Goal: Information Seeking & Learning: Learn about a topic

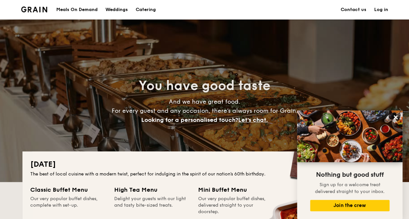
click at [24, 7] on img at bounding box center [34, 10] width 26 height 6
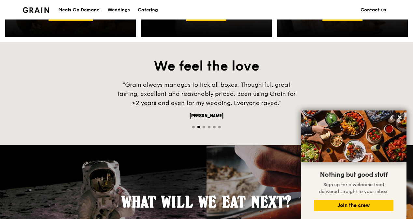
scroll to position [586, 0]
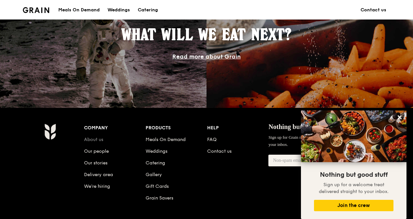
click at [92, 140] on link "About us" at bounding box center [93, 140] width 19 height 6
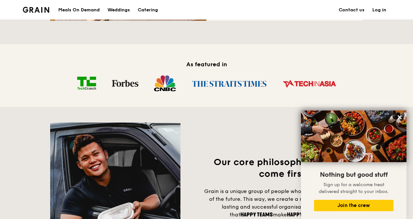
scroll to position [488, 0]
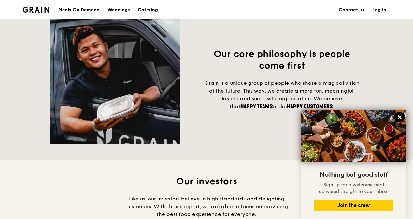
click at [400, 116] on icon at bounding box center [400, 118] width 6 height 6
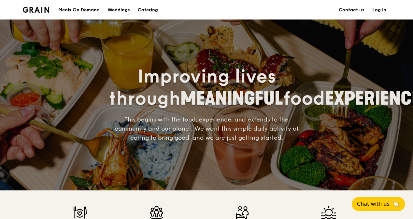
scroll to position [0, 0]
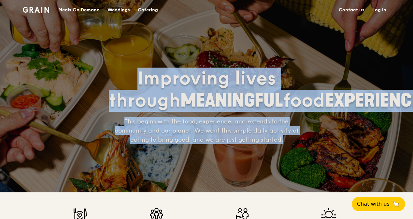
drag, startPoint x: 137, startPoint y: 66, endPoint x: 286, endPoint y: 153, distance: 171.6
click at [286, 145] on div "Improving lives through MEANINGFUL food EXPERIENCES This begins with the food, …" at bounding box center [206, 106] width 195 height 77
copy div "Improving lives through MEANINGFUL food EXPERIENCES This begins with the food, …"
drag, startPoint x: 402, startPoint y: 130, endPoint x: 385, endPoint y: 130, distance: 16.9
click at [402, 130] on div "Improving lives through MEANINGFUL food EXPERIENCES This begins with the food, …" at bounding box center [206, 96] width 413 height 193
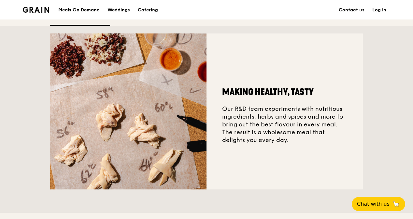
scroll to position [228, 0]
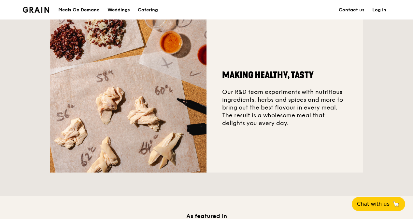
drag, startPoint x: 235, startPoint y: 96, endPoint x: 315, endPoint y: 131, distance: 87.1
click at [315, 131] on div "Making healthy, tasty Our R&D team experiments with nutritious ingredients, her…" at bounding box center [284, 95] width 156 height 156
copy div "R&D team experiments with nutritious ingredients, herbs and spices and more to …"
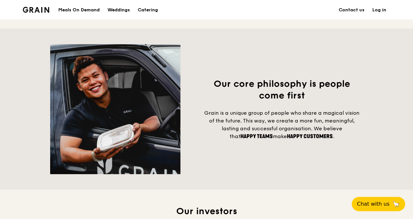
scroll to position [488, 0]
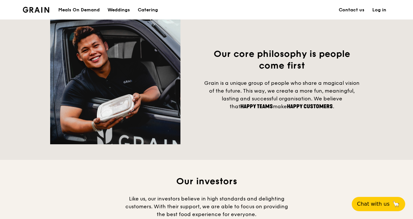
drag, startPoint x: 389, startPoint y: 82, endPoint x: 346, endPoint y: 64, distance: 46.6
click at [389, 82] on div "Our core philosophy is people come first Grain is a unique group of people who …" at bounding box center [206, 80] width 413 height 162
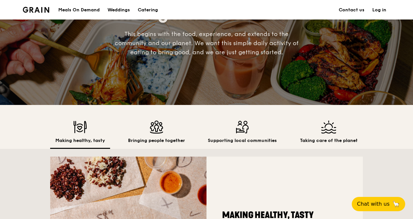
scroll to position [0, 0]
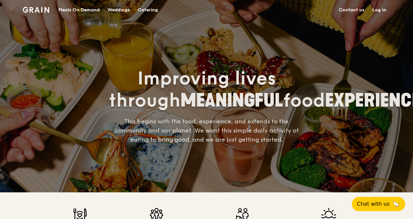
drag, startPoint x: 359, startPoint y: 66, endPoint x: 148, endPoint y: 11, distance: 218.6
click at [148, 11] on div "Catering" at bounding box center [148, 10] width 20 height 20
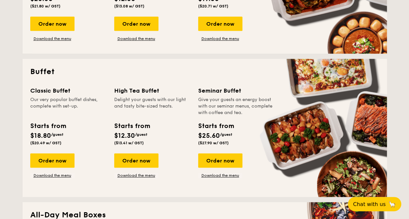
scroll to position [326, 0]
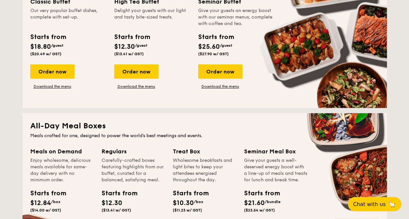
click at [345, 76] on div "Classic Buffet Our very popular buffet dishes, complete with set-up. Starts fro…" at bounding box center [204, 48] width 349 height 103
drag, startPoint x: 347, startPoint y: 78, endPoint x: 357, endPoint y: 126, distance: 49.7
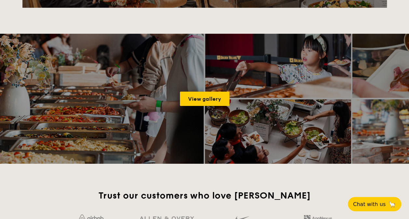
scroll to position [1010, 0]
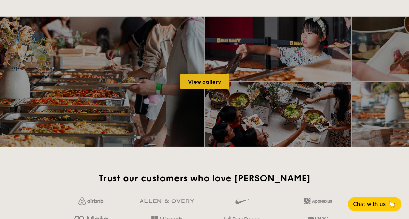
click at [213, 81] on link "View gallery" at bounding box center [205, 82] width 50 height 14
